Goal: Use online tool/utility

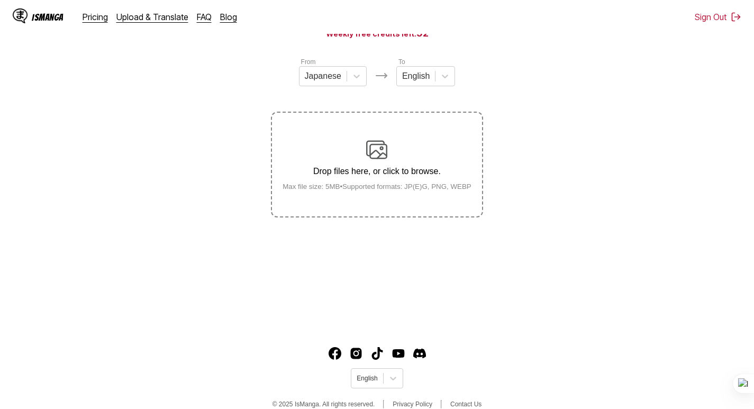
scroll to position [127, 0]
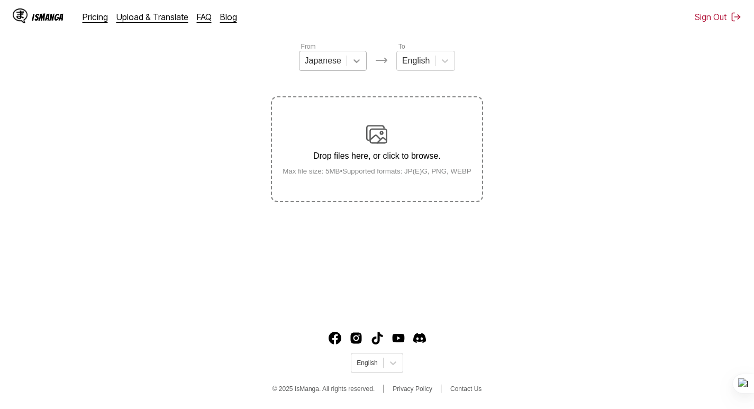
click at [348, 68] on div at bounding box center [356, 60] width 19 height 19
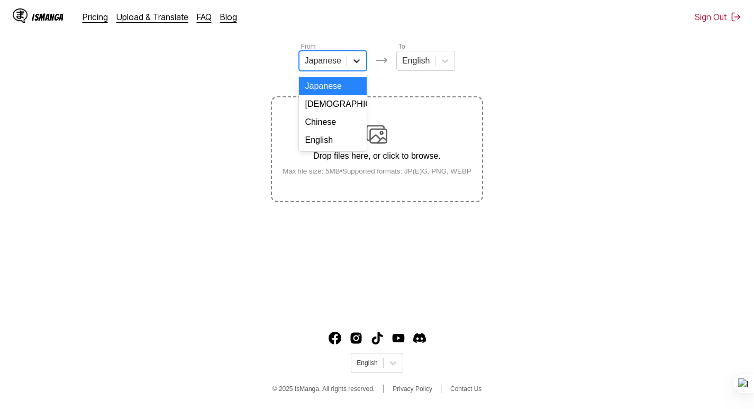
click at [349, 70] on div at bounding box center [356, 60] width 19 height 19
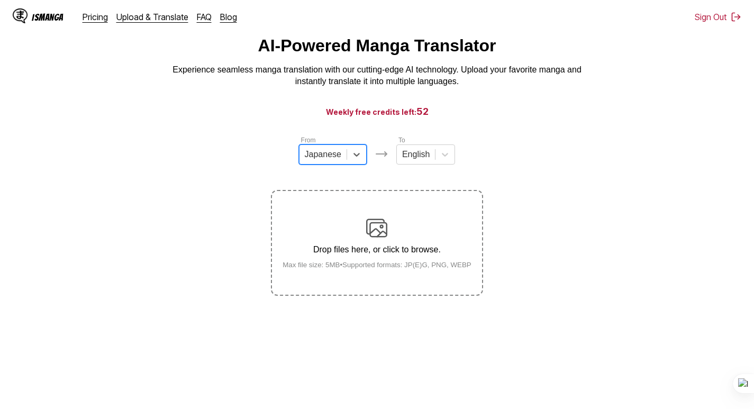
scroll to position [53, 0]
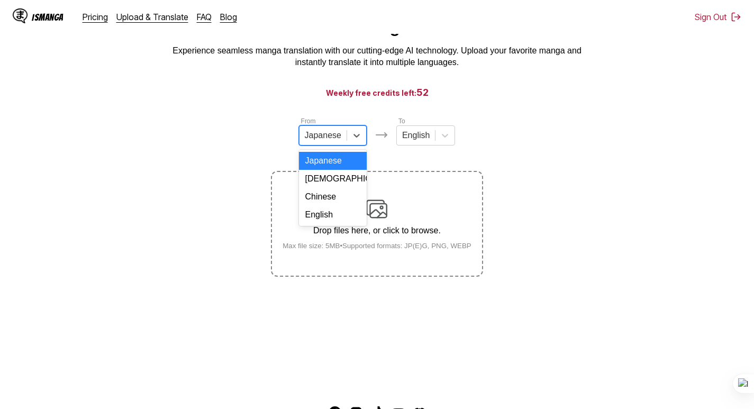
click at [333, 138] on div at bounding box center [323, 136] width 37 height 12
click at [322, 224] on div "English" at bounding box center [333, 215] width 68 height 18
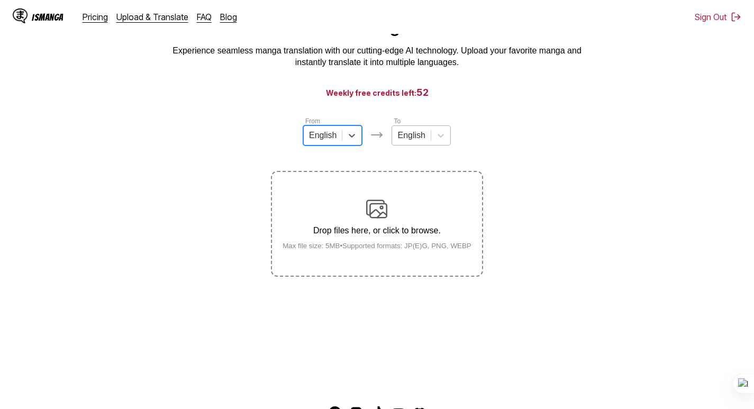
click at [399, 140] on input "text" at bounding box center [398, 136] width 2 height 10
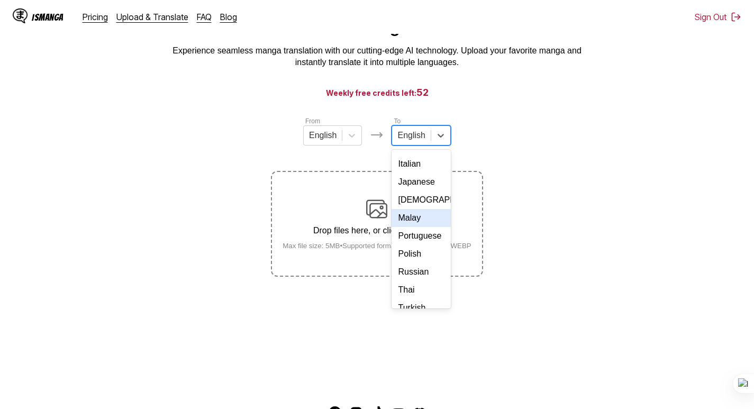
scroll to position [106, 0]
click at [436, 244] on div "Portuguese" at bounding box center [420, 235] width 59 height 18
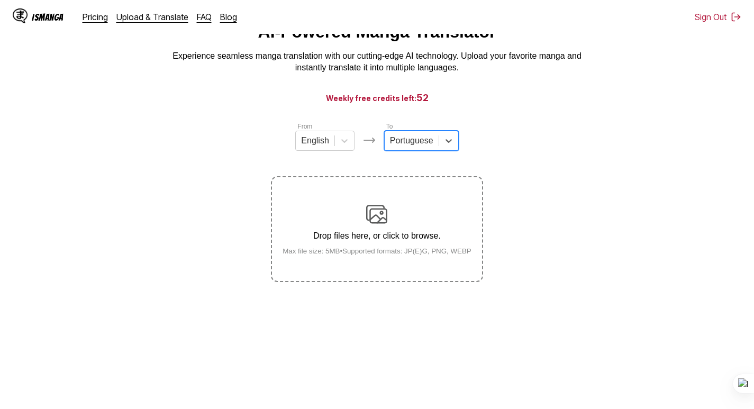
scroll to position [0, 0]
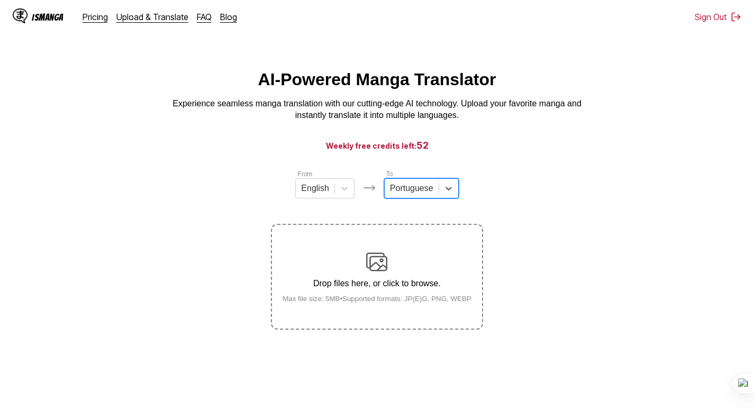
click at [372, 267] on img at bounding box center [376, 261] width 21 height 21
click at [0, 0] on input "Drop files here, or click to browse. Max file size: 5MB • Supported formats: JP…" at bounding box center [0, 0] width 0 height 0
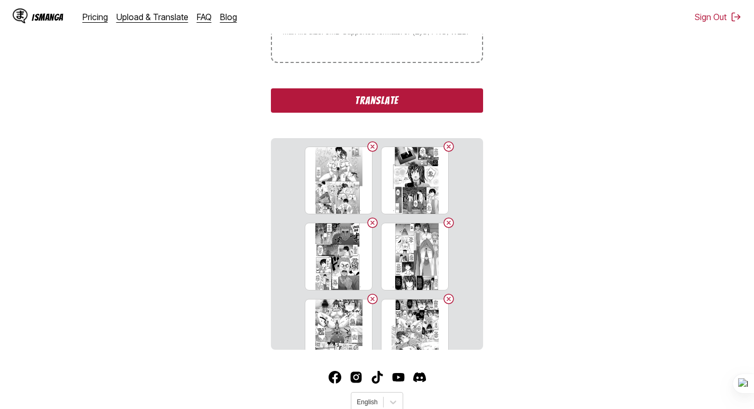
scroll to position [307, 0]
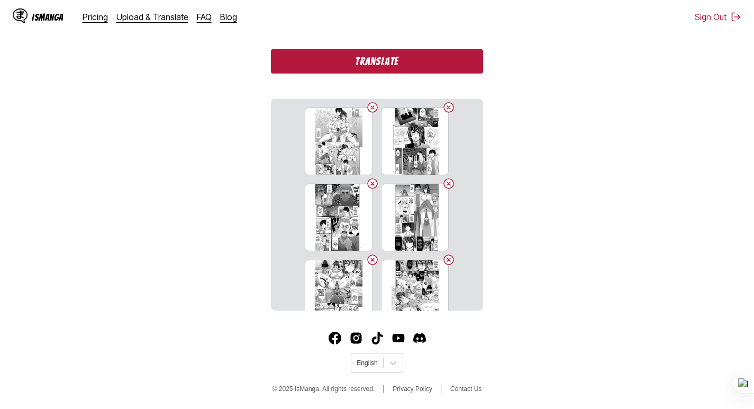
click at [352, 59] on button "Translate" at bounding box center [377, 61] width 212 height 24
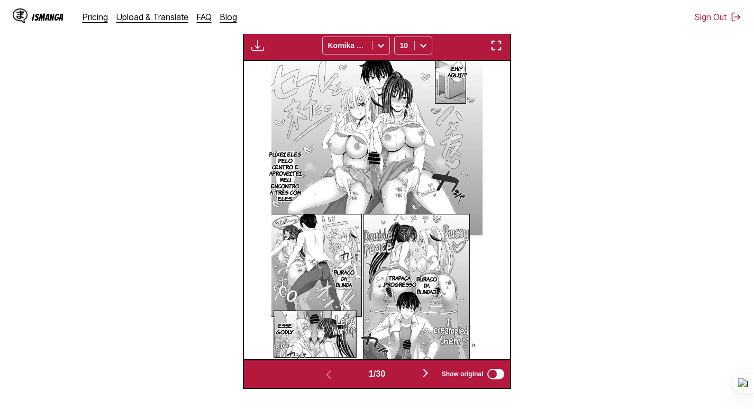
scroll to position [230, 0]
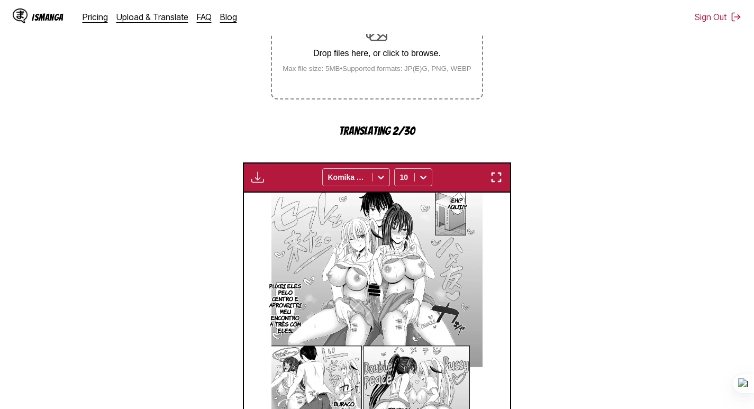
click at [255, 174] on img "button" at bounding box center [257, 177] width 13 height 13
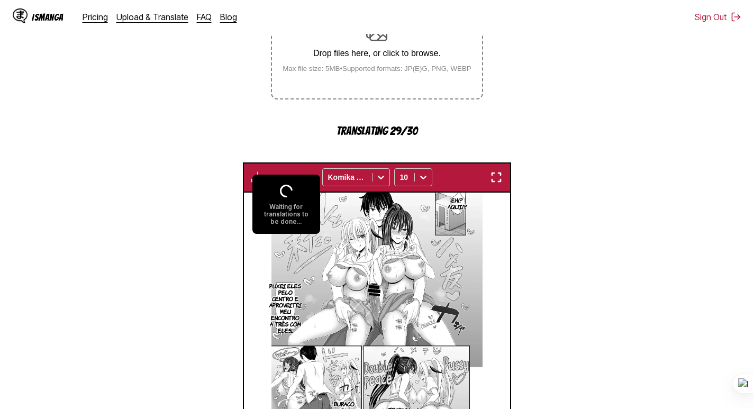
click at [211, 187] on section "From English To Portuguese Drop files here, or click to browse. Max file size: …" at bounding box center [376, 230] width 737 height 582
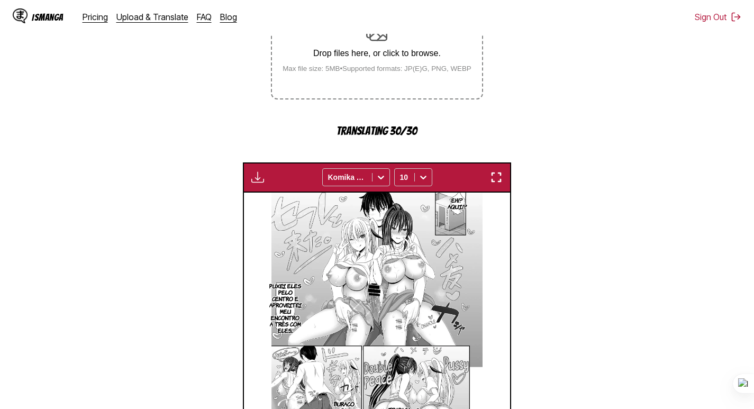
click at [254, 176] on img "button" at bounding box center [257, 177] width 13 height 13
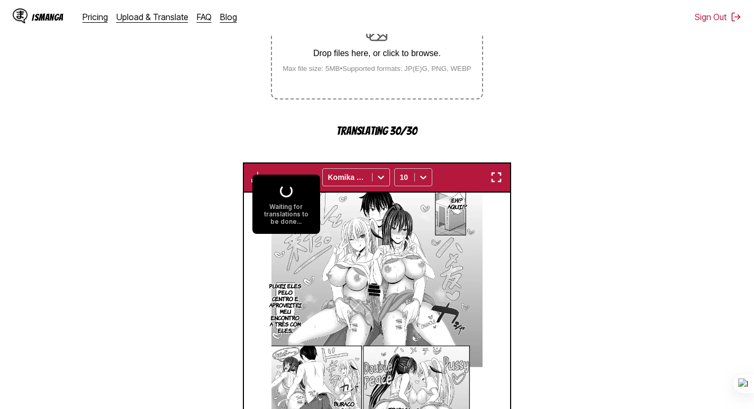
click at [170, 205] on section "From English To Portuguese Drop files here, or click to browse. Max file size: …" at bounding box center [376, 230] width 737 height 582
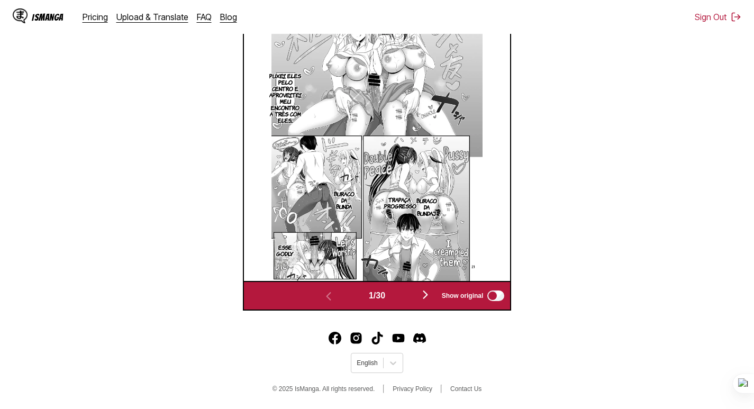
click at [425, 292] on img "button" at bounding box center [425, 294] width 13 height 13
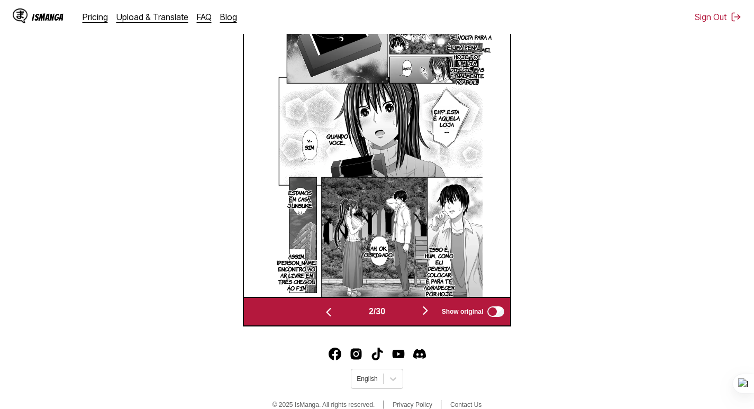
click at [430, 316] on img "button" at bounding box center [425, 310] width 13 height 13
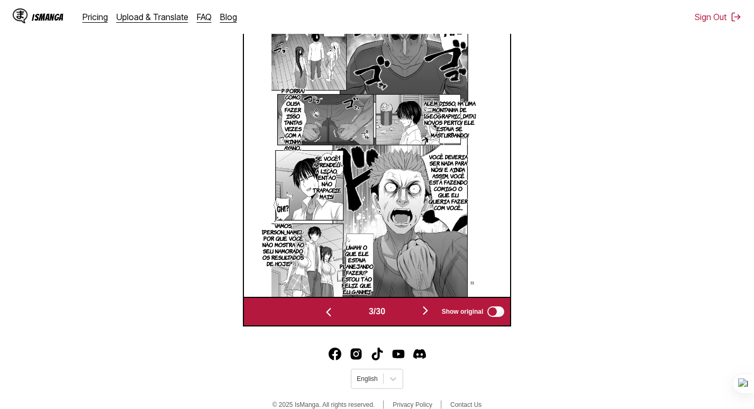
click at [430, 316] on img "button" at bounding box center [425, 310] width 13 height 13
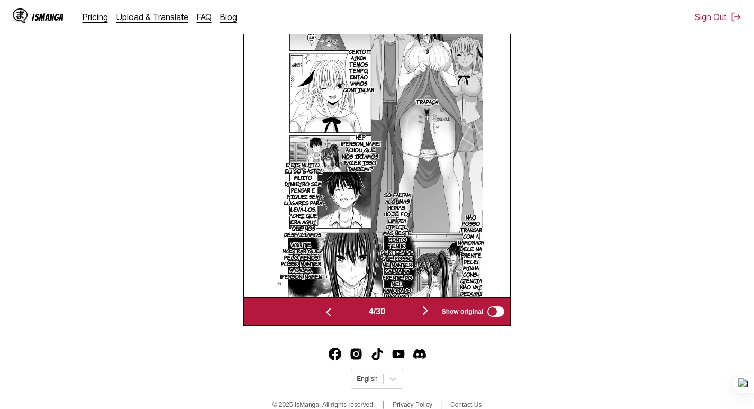
click at [430, 316] on img "button" at bounding box center [425, 310] width 13 height 13
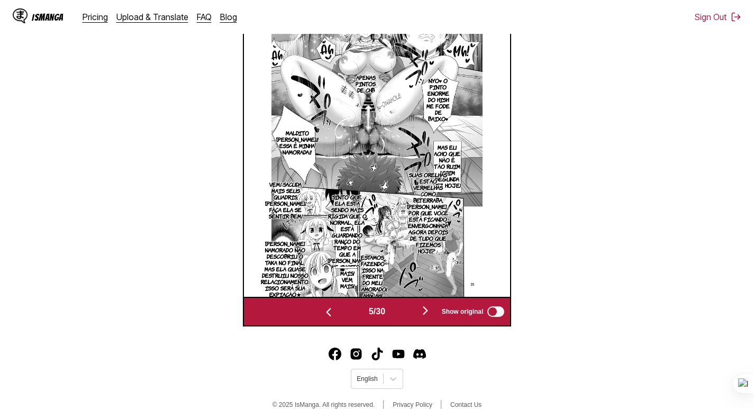
click at [430, 316] on img "button" at bounding box center [425, 310] width 13 height 13
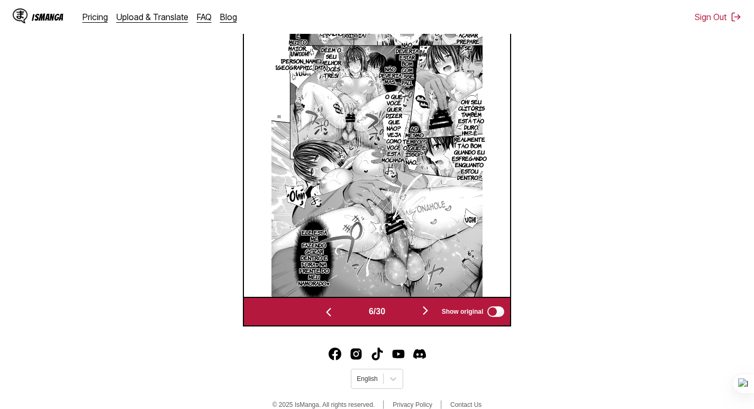
click at [430, 316] on img "button" at bounding box center [425, 310] width 13 height 13
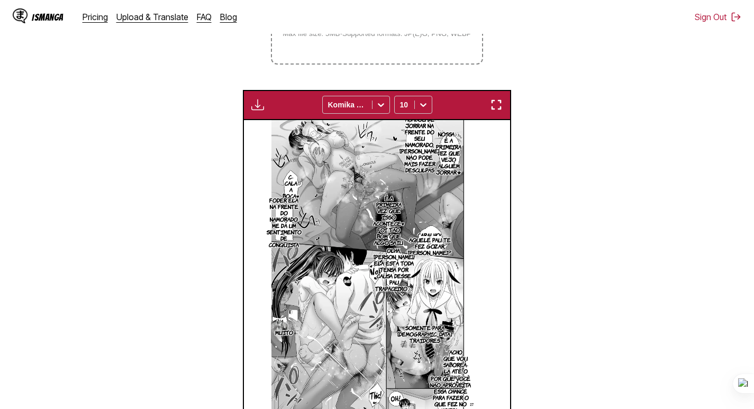
scroll to position [175, 0]
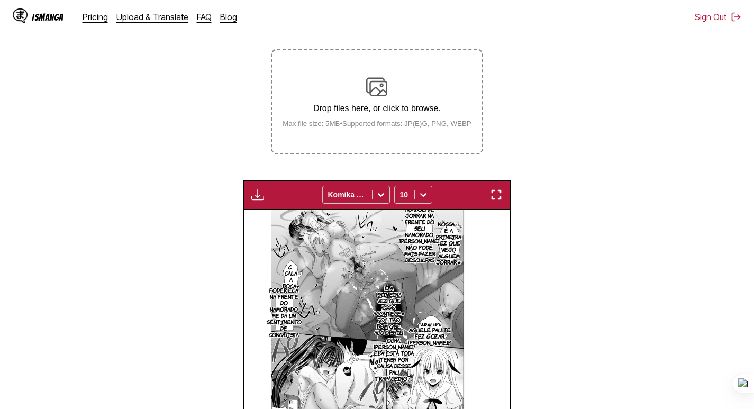
click at [261, 199] on img "button" at bounding box center [257, 194] width 13 height 13
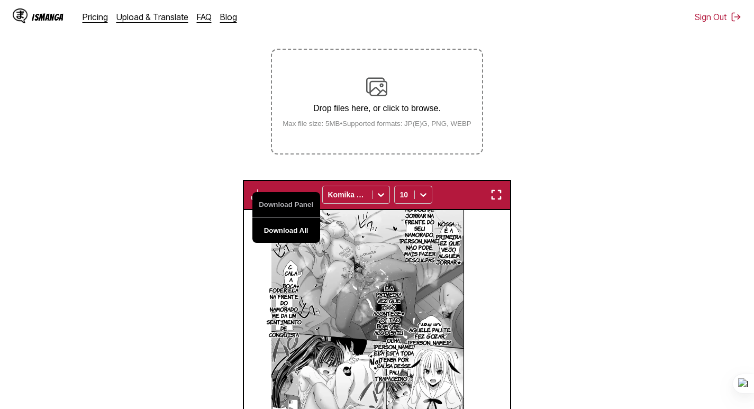
click at [281, 226] on button "Download All" at bounding box center [286, 229] width 68 height 25
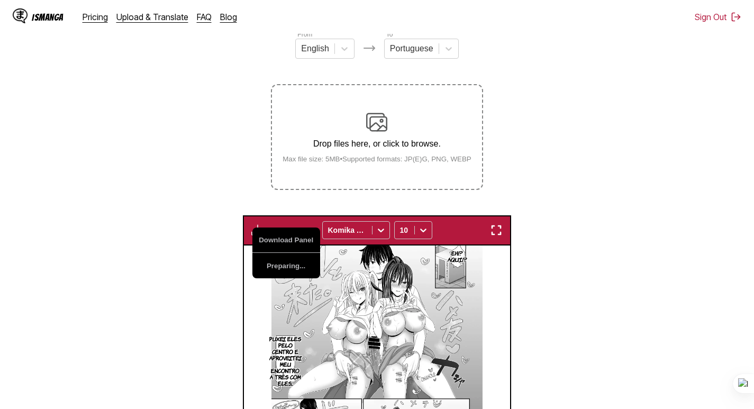
scroll to position [0, 1599]
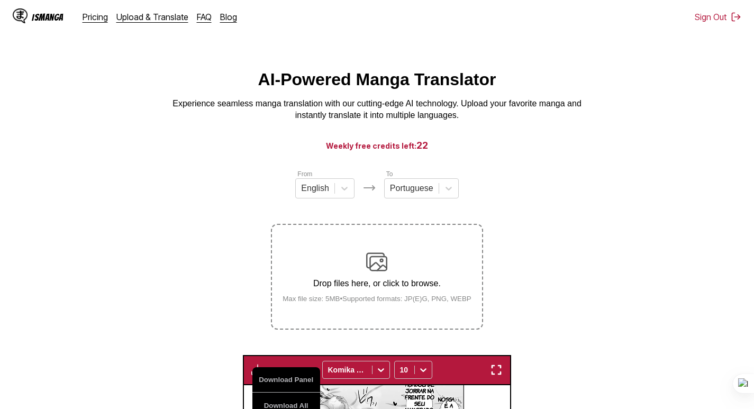
drag, startPoint x: 761, startPoint y: 25, endPoint x: 572, endPoint y: 16, distance: 189.6
click at [553, 25] on div "IsManga Pricing Upload & Translate FAQ Blog Sign Out Pricing Upload & Translate…" at bounding box center [377, 17] width 754 height 34
